Goal: Register for event/course

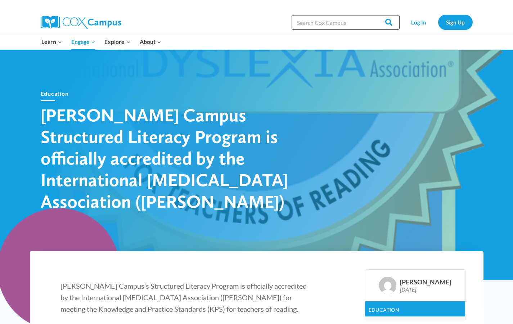
click at [319, 24] on input "Search in https://coxcampus.org/" at bounding box center [346, 22] width 108 height 14
type input "dyslexia"
click at [371, 15] on input "Search" at bounding box center [385, 22] width 28 height 14
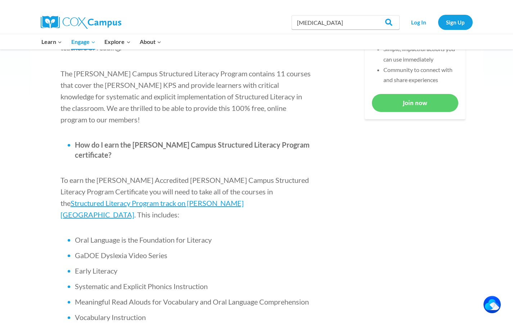
scroll to position [374, 0]
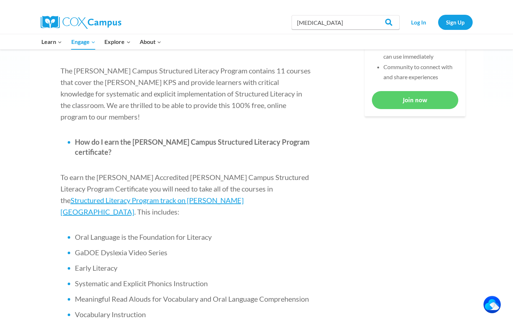
click at [136, 248] on span "GaDOE Dyslexia Video Series" at bounding box center [121, 252] width 92 height 9
click at [76, 248] on span "GaDOE Dyslexia Video Series" at bounding box center [121, 252] width 92 height 9
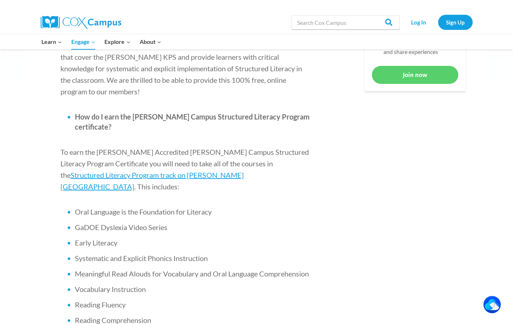
scroll to position [389, 0]
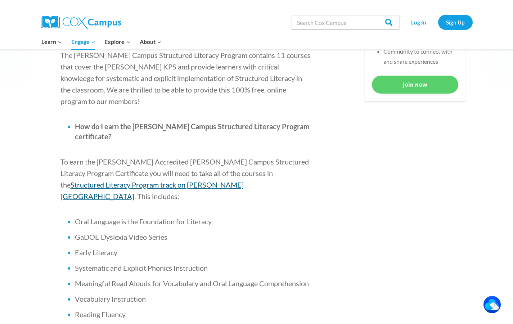
click at [237, 180] on span "Structured Literacy Program track on Cox Campus" at bounding box center [151, 190] width 183 height 20
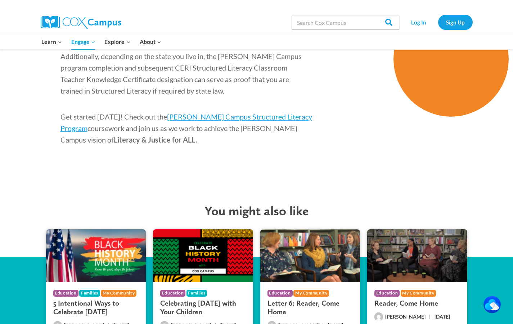
scroll to position [1189, 0]
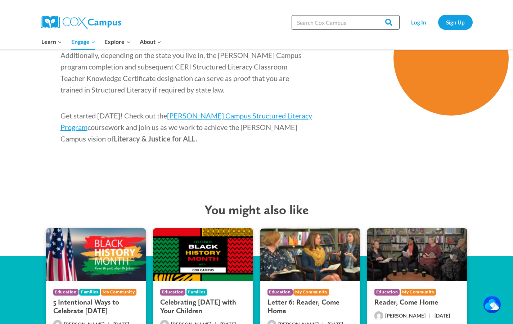
click at [347, 22] on input "Search in https://coxcampus.org/" at bounding box center [346, 22] width 108 height 14
click at [324, 24] on input "Search in https://coxcampus.org/" at bounding box center [346, 22] width 108 height 14
click at [269, 20] on div "Search in https://coxcampus.org/ Search Search Log In Sign Up" at bounding box center [339, 22] width 266 height 23
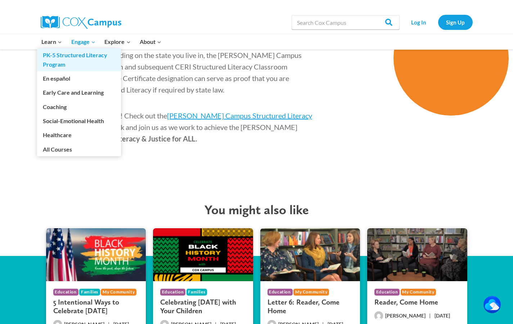
click at [55, 59] on link "PK-5 Structured Literacy Program" at bounding box center [79, 59] width 84 height 23
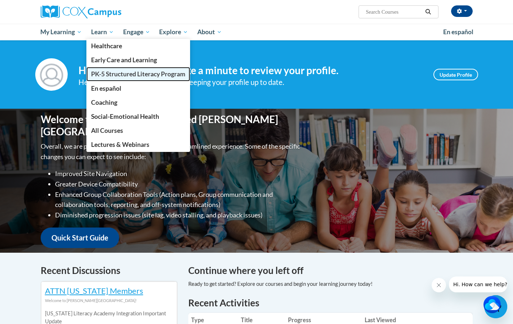
click at [115, 76] on span "PK-5 Structured Literacy Program" at bounding box center [138, 74] width 94 height 8
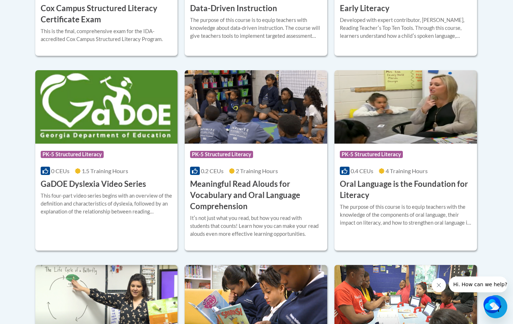
scroll to position [381, 0]
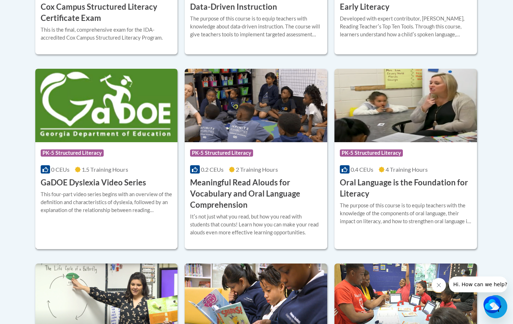
click at [120, 110] on img at bounding box center [106, 105] width 143 height 73
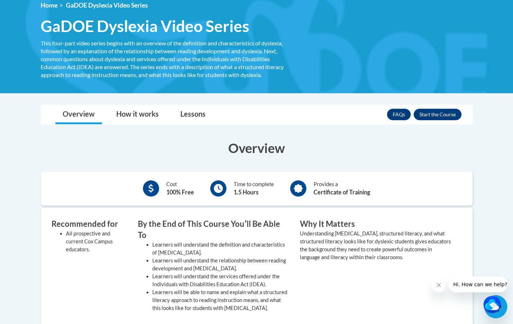
scroll to position [58, 0]
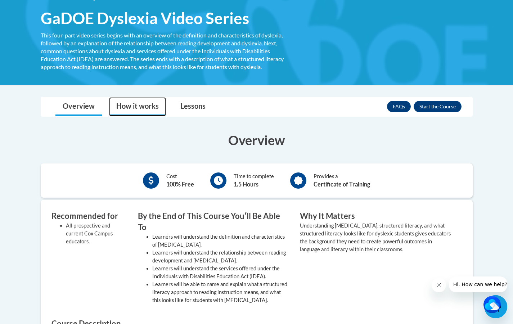
click at [143, 109] on link "How it works" at bounding box center [137, 106] width 57 height 19
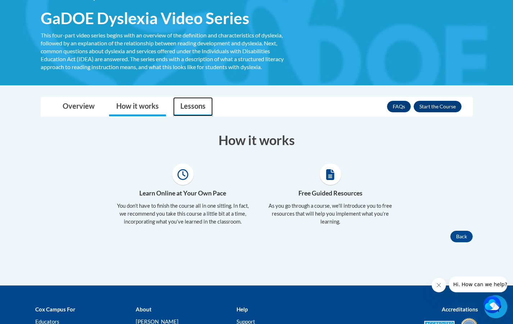
click at [184, 103] on link "Lessons" at bounding box center [193, 106] width 40 height 19
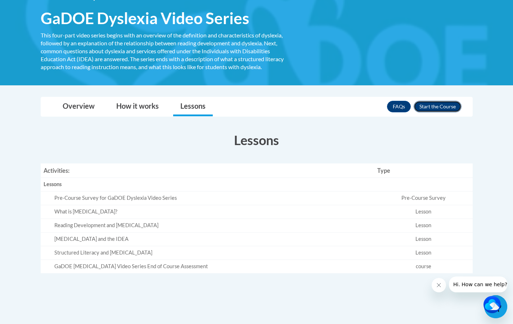
click at [437, 106] on button "Enroll" at bounding box center [438, 107] width 48 height 12
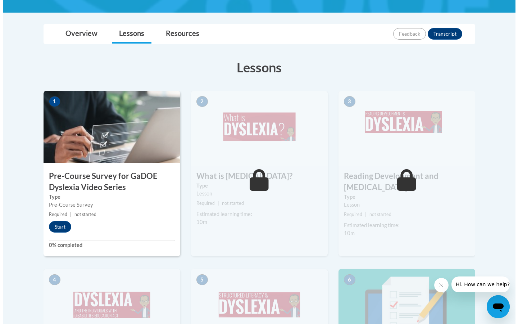
scroll to position [109, 0]
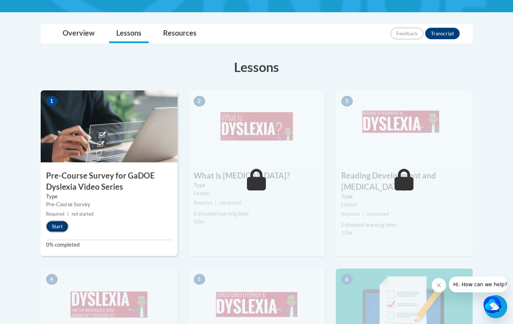
click at [55, 226] on button "Start" at bounding box center [57, 227] width 22 height 12
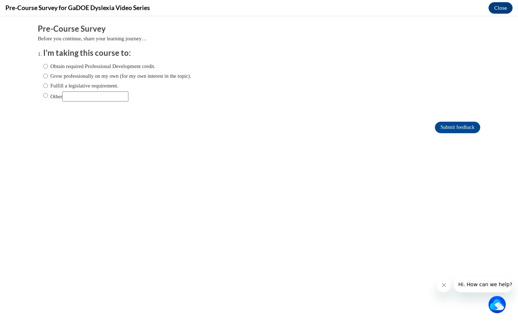
scroll to position [0, 0]
click at [87, 64] on label "Obtain required Professional Development credit." at bounding box center [99, 66] width 112 height 8
click at [48, 64] on input "Obtain required Professional Development credit." at bounding box center [45, 66] width 5 height 8
radio input "true"
click at [441, 127] on input "Submit feedback" at bounding box center [457, 128] width 45 height 12
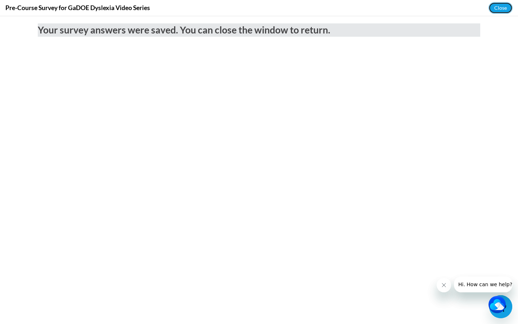
drag, startPoint x: 500, startPoint y: 8, endPoint x: 500, endPoint y: 284, distance: 276.4
click at [500, 8] on button "Close" at bounding box center [501, 8] width 24 height 12
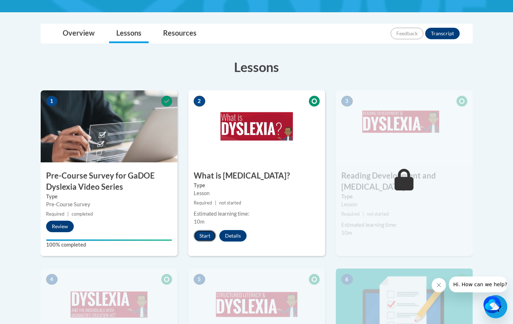
click at [205, 234] on button "Start" at bounding box center [205, 236] width 22 height 12
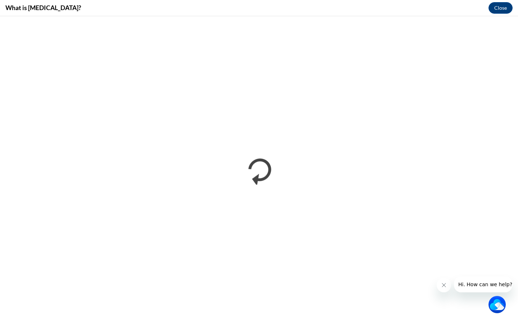
click at [443, 285] on icon "Close message from company" at bounding box center [444, 285] width 6 height 6
